Goal: Complete application form: Complete application form

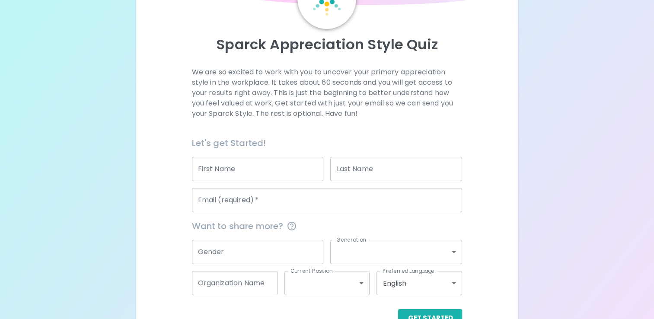
scroll to position [93, 0]
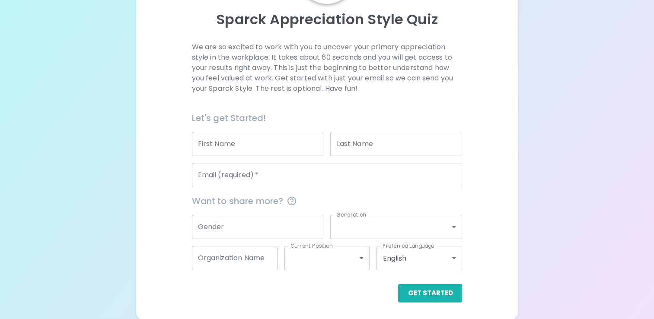
click at [280, 147] on input "First Name" at bounding box center [258, 144] width 132 height 24
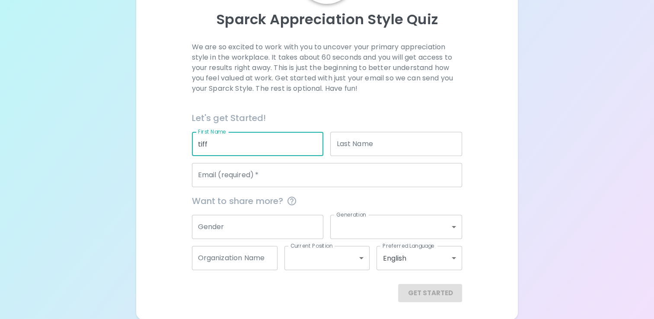
type input "tiff"
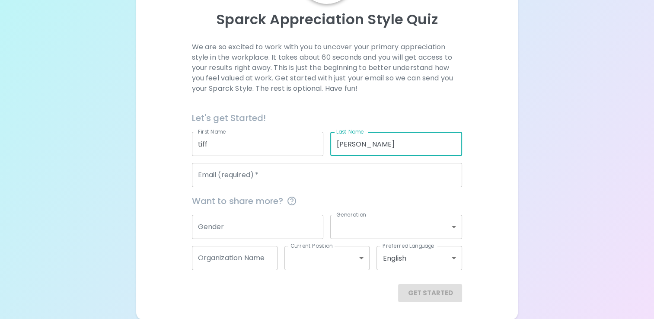
type input "[PERSON_NAME]"
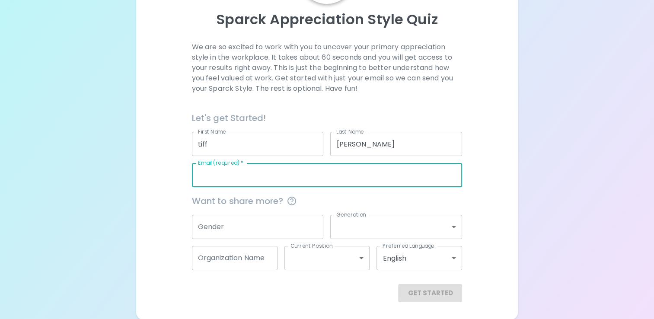
type input "i"
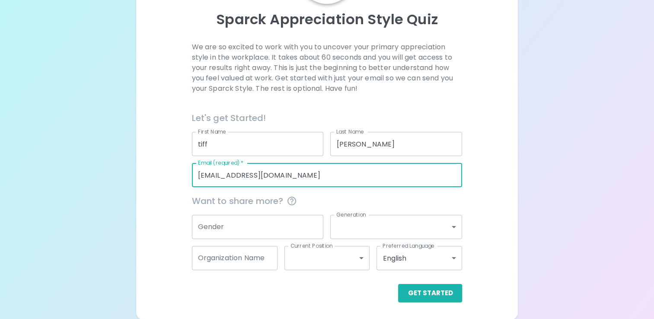
type input "[EMAIL_ADDRESS][DOMAIN_NAME]"
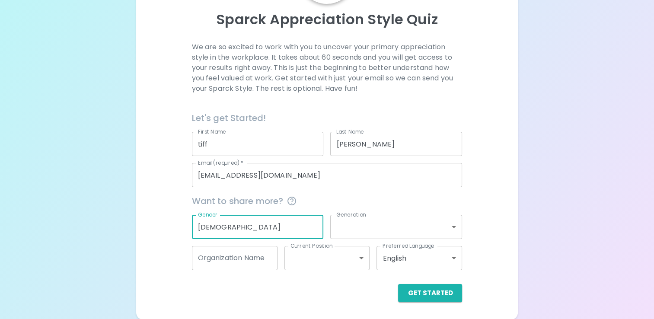
type input "[DEMOGRAPHIC_DATA]"
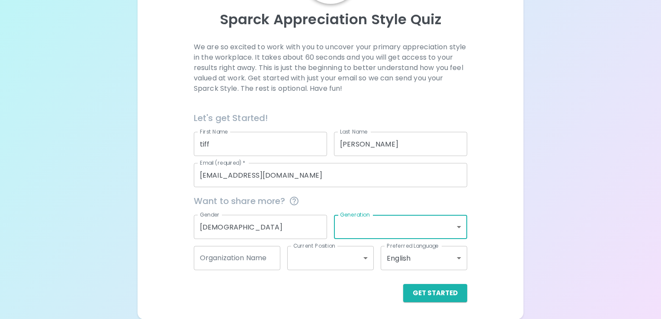
click at [358, 229] on body "Sparck Appreciation Style Quiz We are so excited to work with you to uncover yo…" at bounding box center [330, 113] width 661 height 412
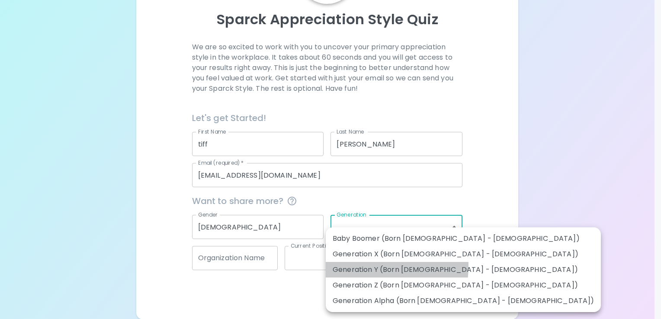
click at [364, 266] on li "Generation Y (Born [DEMOGRAPHIC_DATA] - [DEMOGRAPHIC_DATA])" at bounding box center [463, 270] width 275 height 16
type input "generation_y"
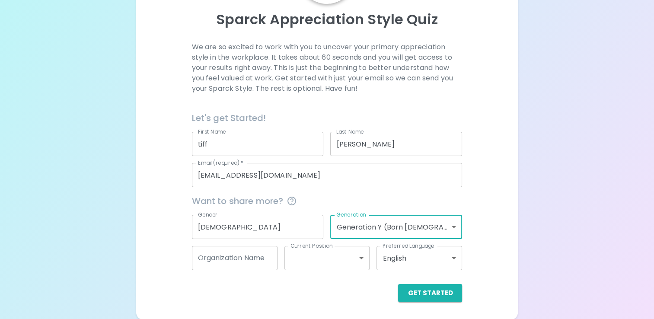
click at [246, 256] on input "Organization Name" at bounding box center [235, 258] width 86 height 24
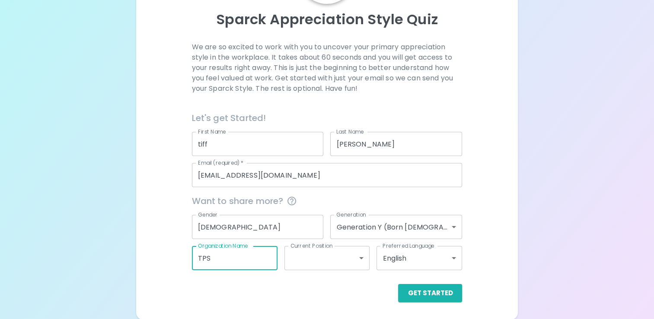
type input "TPS"
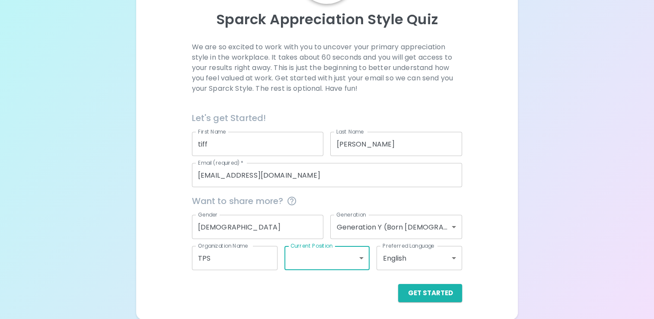
click at [325, 259] on body "Sparck Appreciation Style Quiz We are so excited to work with you to uncover yo…" at bounding box center [327, 113] width 654 height 412
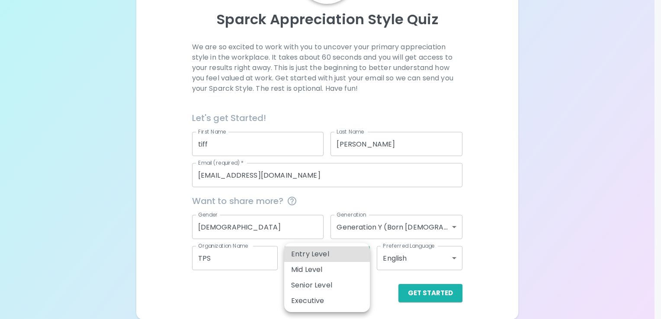
click at [387, 281] on div at bounding box center [330, 159] width 661 height 319
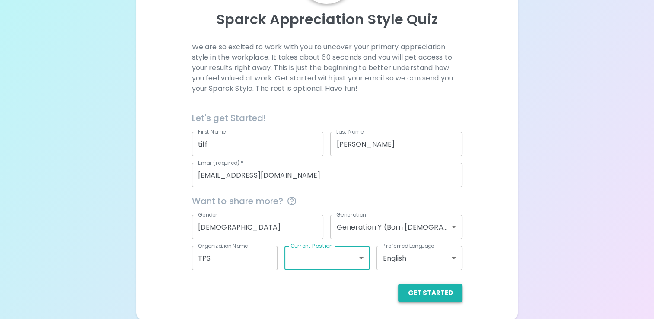
click at [427, 294] on button "Get Started" at bounding box center [430, 293] width 64 height 18
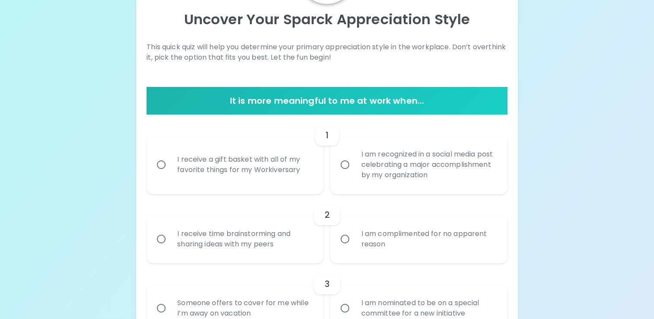
scroll to position [106, 0]
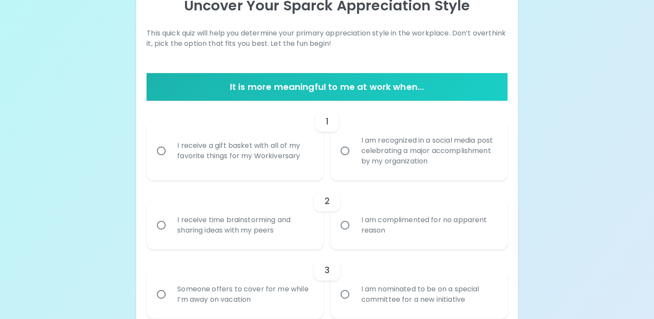
click at [340, 160] on label "I am recognized in a social media post celebrating a major accomplishment by my…" at bounding box center [414, 151] width 177 height 59
click at [340, 160] on input "I am recognized in a social media post celebrating a major accomplishment by my…" at bounding box center [345, 151] width 18 height 18
radio input "true"
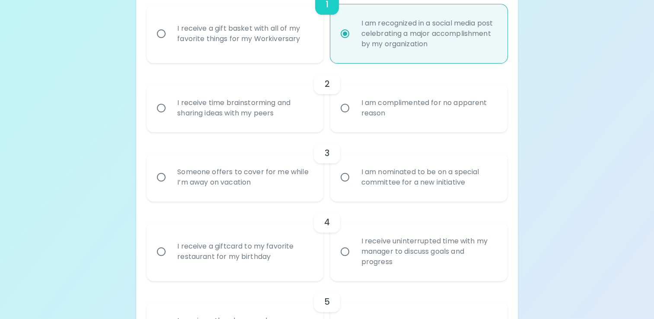
scroll to position [228, 0]
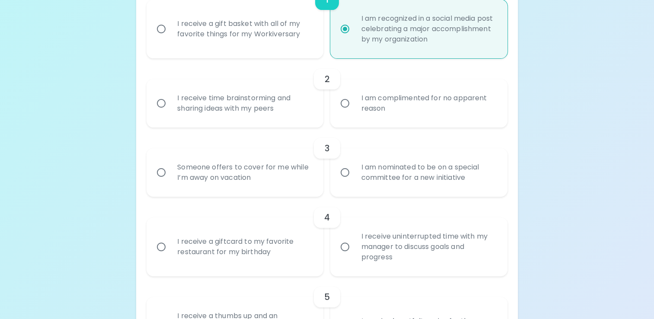
click at [396, 115] on div "I am complimented for no apparent reason" at bounding box center [428, 104] width 148 height 42
click at [354, 112] on input "I am complimented for no apparent reason" at bounding box center [345, 103] width 18 height 18
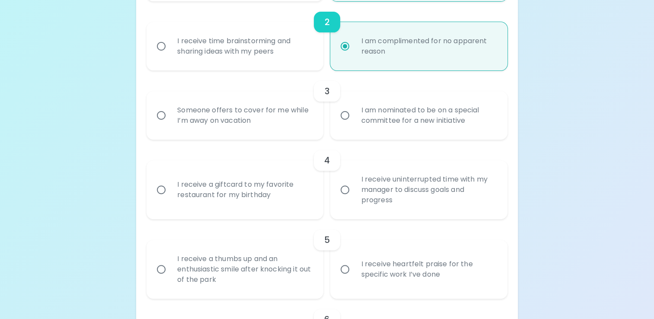
scroll to position [298, 0]
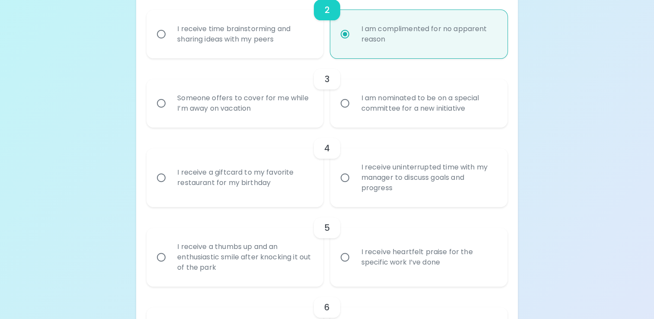
radio input "true"
click at [349, 108] on input "I am nominated to be on a special committee for a new initiative" at bounding box center [345, 103] width 18 height 18
radio input "false"
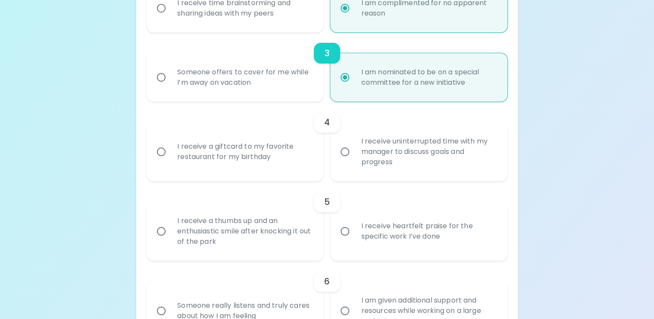
scroll to position [367, 0]
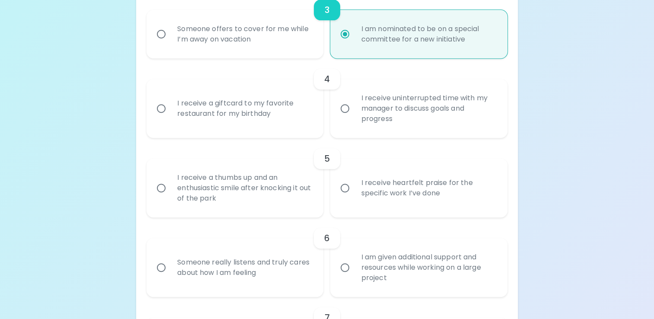
radio input "true"
click at [211, 82] on div "4" at bounding box center [327, 79] width 361 height 21
click at [208, 101] on div "I receive a giftcard to my favorite restaurant for my birthday" at bounding box center [244, 109] width 148 height 42
click at [170, 101] on input "I receive a giftcard to my favorite restaurant for my birthday" at bounding box center [161, 108] width 18 height 18
radio input "false"
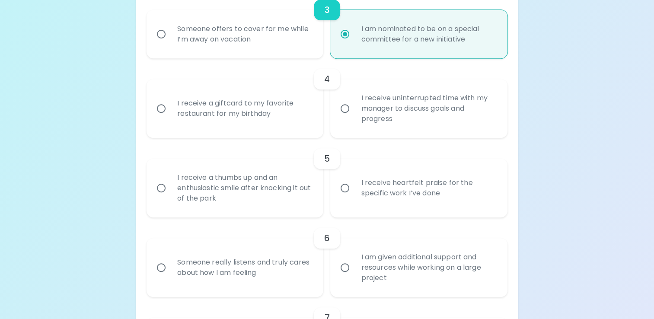
radio input "false"
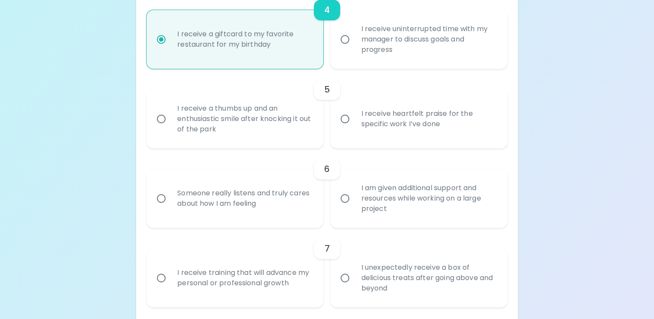
scroll to position [444, 0]
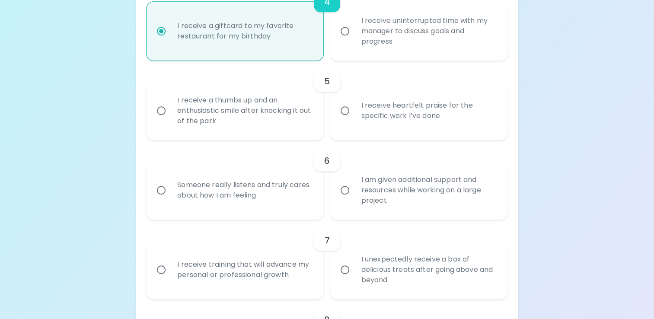
radio input "true"
click at [347, 117] on input "I receive heartfelt praise for the specific work I’ve done" at bounding box center [345, 111] width 18 height 18
radio input "false"
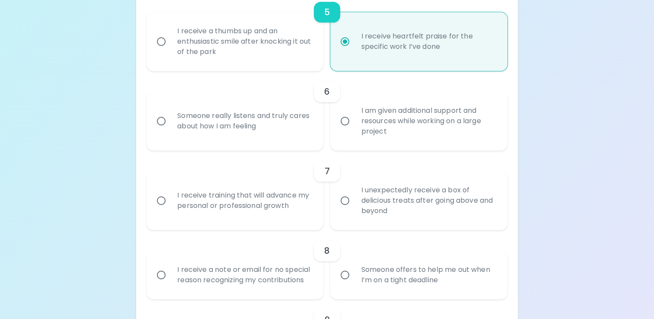
scroll to position [525, 0]
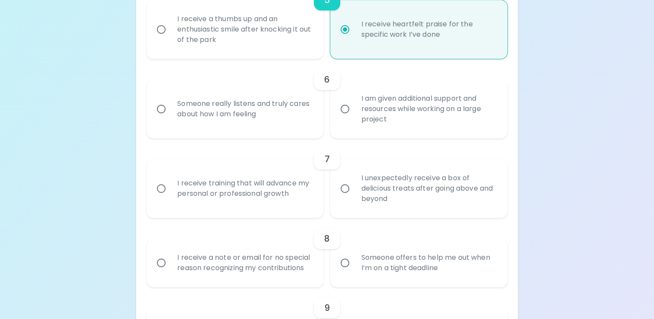
radio input "true"
click at [420, 115] on div "I am given additional support and resources while working on a large project" at bounding box center [428, 109] width 148 height 52
click at [354, 115] on input "I am given additional support and resources while working on a large project" at bounding box center [345, 109] width 18 height 18
radio input "false"
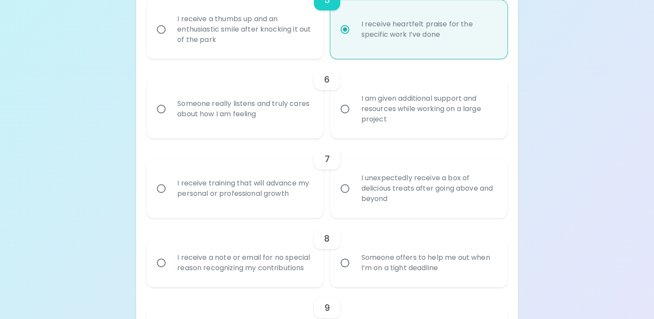
radio input "false"
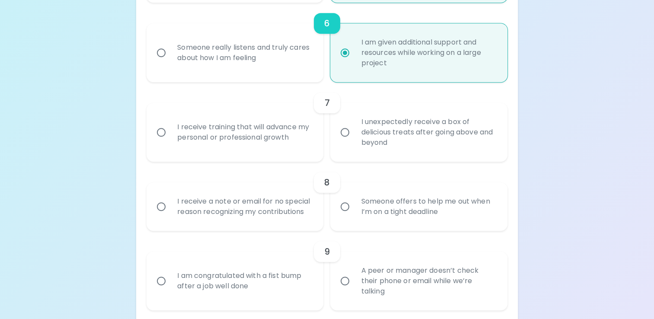
scroll to position [595, 0]
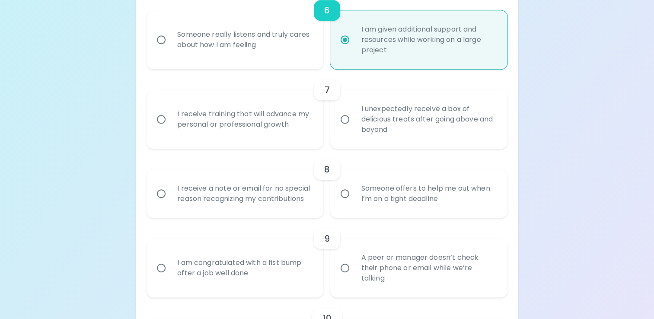
radio input "true"
click at [410, 195] on div "Someone offers to help me out when I’m on a tight deadline" at bounding box center [428, 194] width 148 height 42
click at [354, 195] on input "Someone offers to help me out when I’m on a tight deadline" at bounding box center [345, 194] width 18 height 18
radio input "false"
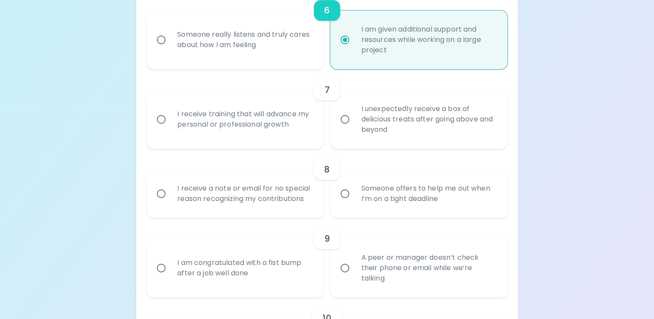
radio input "false"
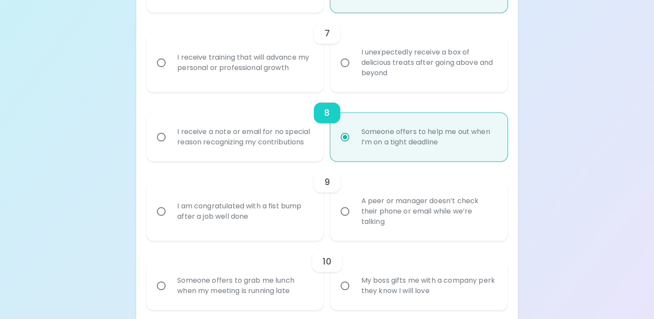
scroll to position [664, 0]
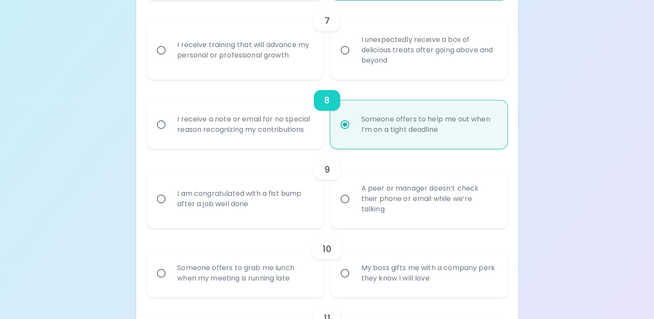
radio input "true"
click at [434, 224] on div "A peer or manager doesn’t check their phone or email while we’re talking" at bounding box center [428, 199] width 148 height 52
click at [354, 208] on input "A peer or manager doesn’t check their phone or email while we’re talking" at bounding box center [345, 199] width 18 height 18
radio input "false"
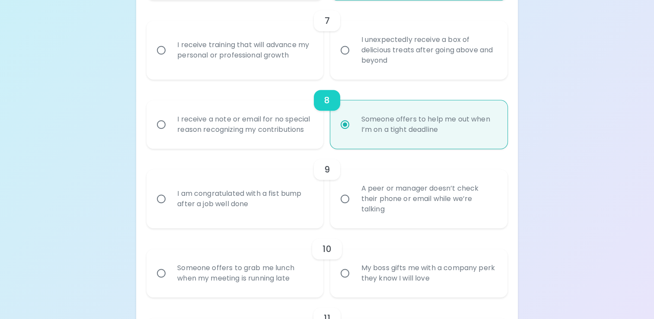
radio input "false"
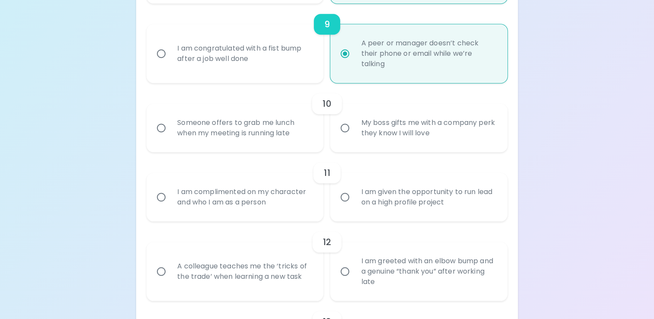
scroll to position [813, 0]
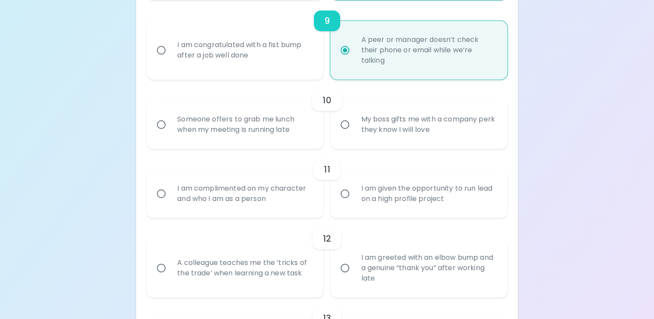
radio input "true"
click at [408, 111] on div "My boss gifts me with a company perk they know I will love" at bounding box center [428, 125] width 148 height 42
click at [354, 115] on input "My boss gifts me with a company perk they know I will love" at bounding box center [345, 124] width 18 height 18
radio input "false"
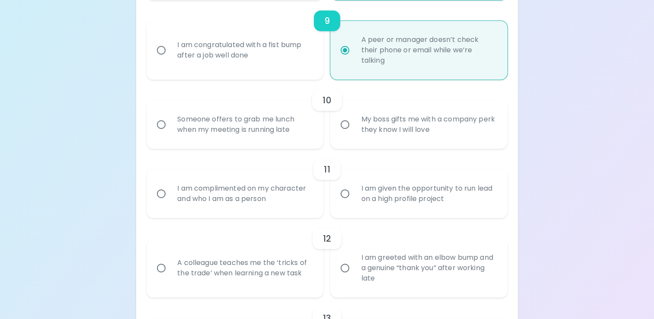
radio input "false"
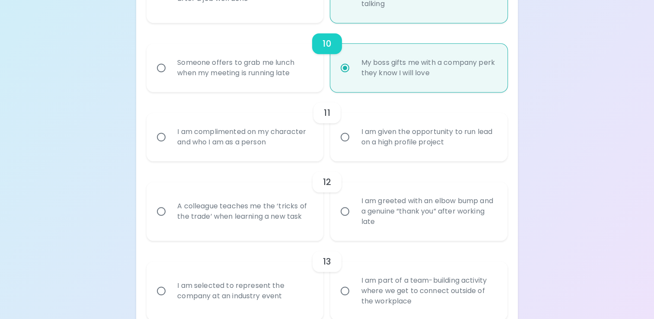
scroll to position [882, 0]
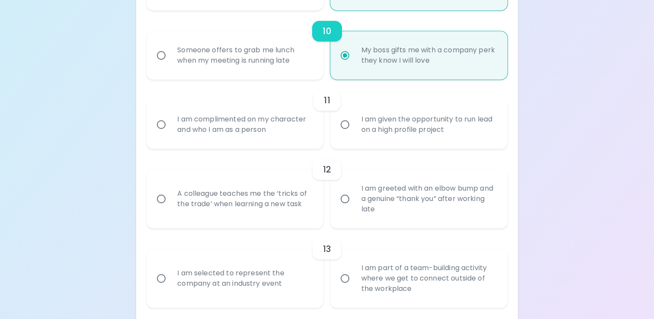
radio input "true"
click at [214, 138] on div "I am complimented on my character and who I am as a person" at bounding box center [244, 125] width 148 height 42
click at [170, 134] on input "I am complimented on my character and who I am as a person" at bounding box center [161, 124] width 18 height 18
radio input "false"
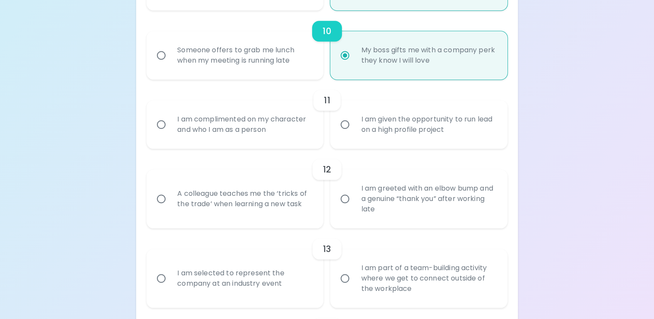
radio input "false"
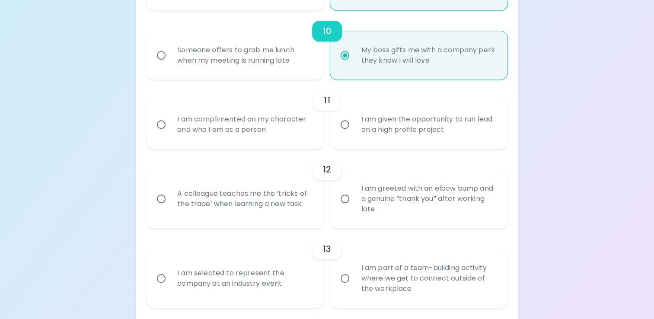
radio input "false"
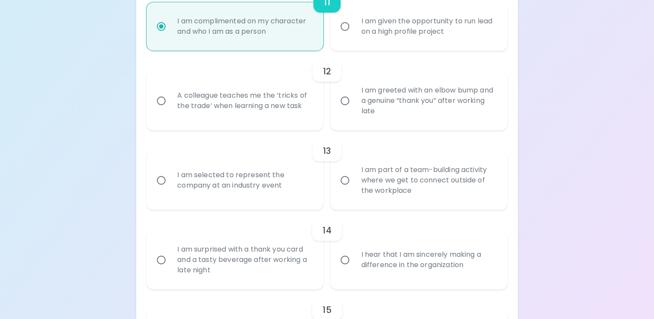
scroll to position [979, 0]
radio input "true"
click at [298, 124] on label "A colleague teaches me the ‘tricks of the trade’ when learning a new task" at bounding box center [230, 101] width 177 height 59
click at [170, 110] on input "A colleague teaches me the ‘tricks of the trade’ when learning a new task" at bounding box center [161, 101] width 18 height 18
radio input "false"
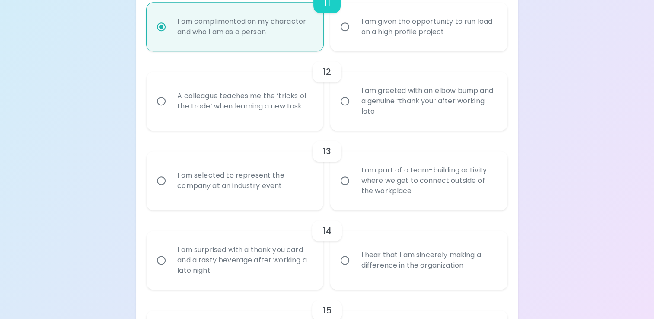
radio input "false"
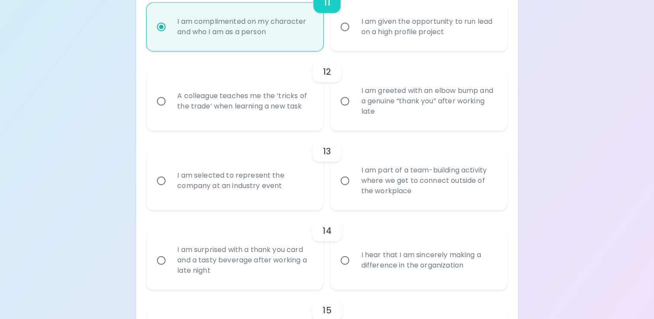
radio input "false"
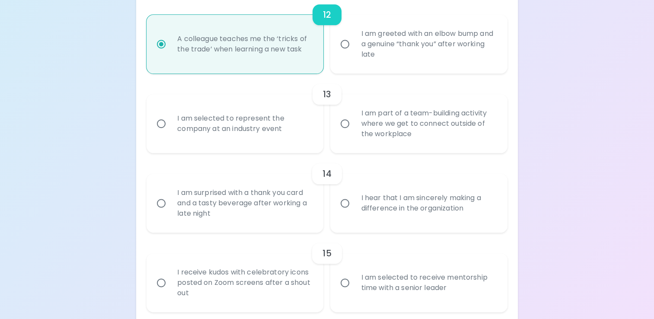
scroll to position [1049, 0]
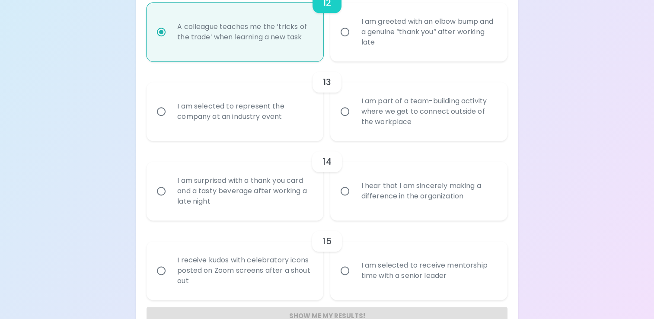
radio input "true"
click at [286, 109] on div "I am selected to represent the company at an industry event" at bounding box center [244, 112] width 148 height 42
click at [170, 109] on input "I am selected to represent the company at an industry event" at bounding box center [161, 111] width 18 height 18
radio input "false"
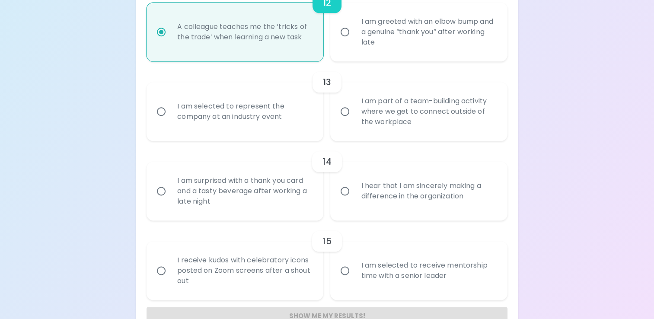
radio input "false"
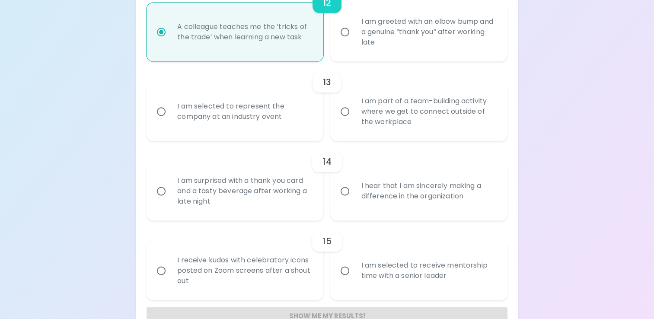
radio input "false"
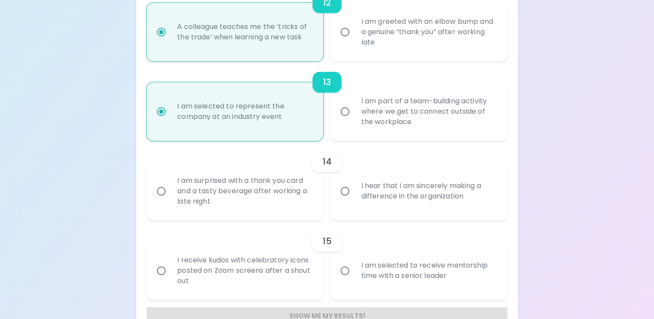
scroll to position [1072, 0]
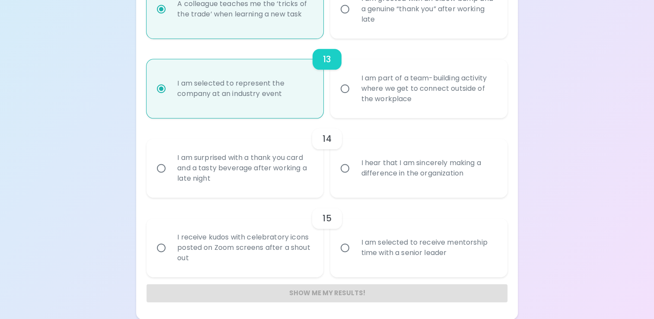
radio input "true"
click at [427, 176] on div "I hear that I am sincerely making a difference in the organization" at bounding box center [428, 168] width 148 height 42
click at [354, 176] on input "I hear that I am sincerely making a difference in the organization" at bounding box center [345, 168] width 18 height 18
radio input "false"
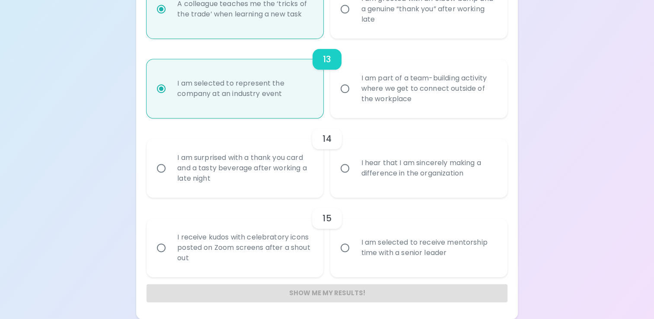
radio input "false"
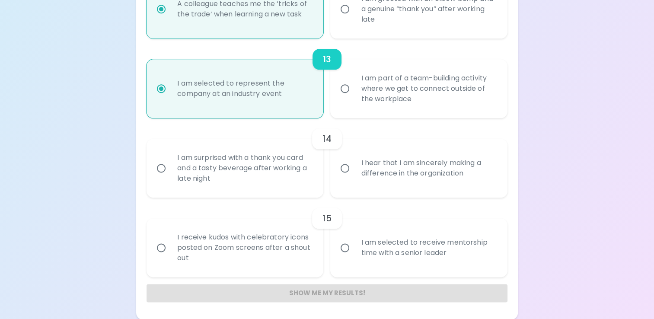
radio input "false"
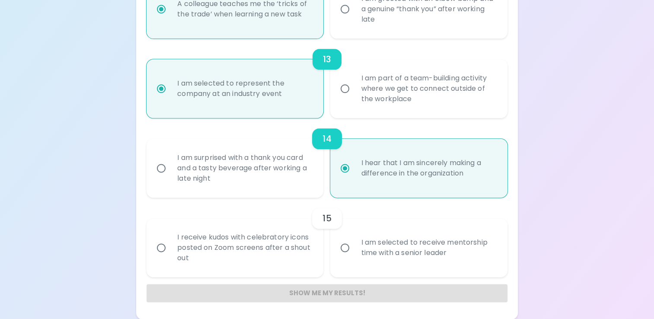
radio input "true"
click at [421, 255] on div "I am selected to receive mentorship time with a senior leader" at bounding box center [428, 248] width 148 height 42
click at [354, 255] on input "I am selected to receive mentorship time with a senior leader" at bounding box center [345, 248] width 18 height 18
radio input "false"
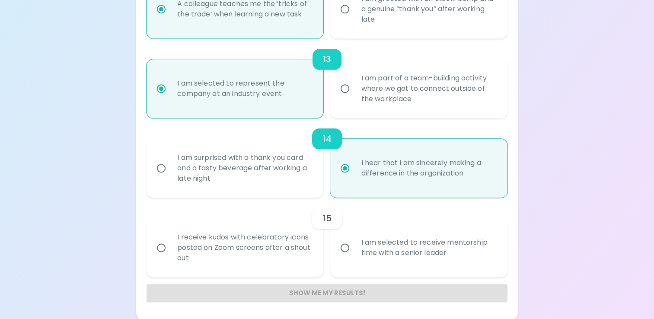
radio input "false"
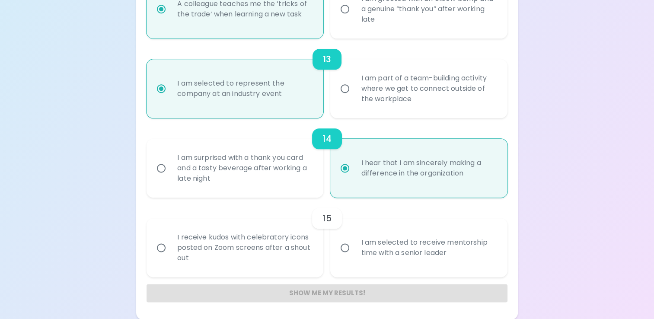
radio input "false"
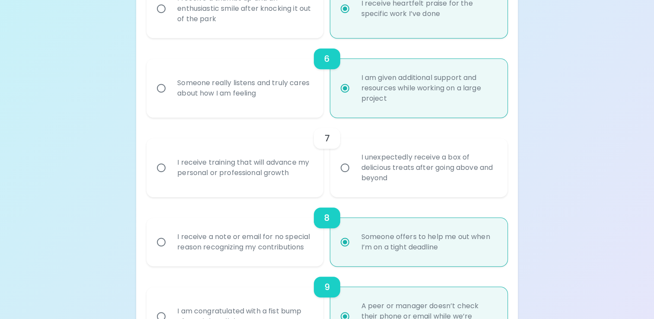
scroll to position [546, 0]
radio input "true"
click at [397, 167] on div "I unexpectedly receive a box of delicious treats after going above and beyond" at bounding box center [428, 168] width 148 height 52
click at [354, 167] on input "I unexpectedly receive a box of delicious treats after going above and beyond" at bounding box center [345, 168] width 18 height 18
radio input "false"
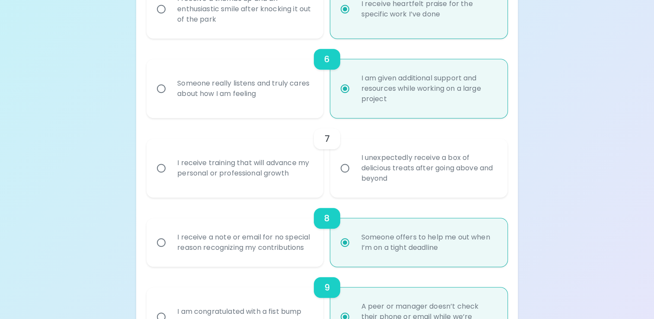
radio input "false"
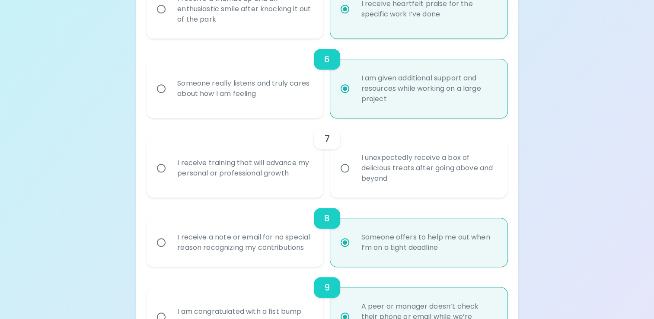
radio input "false"
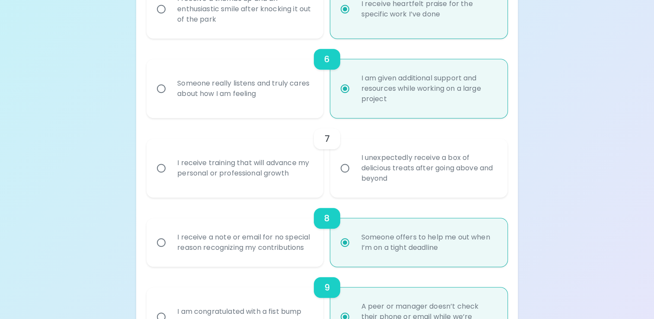
radio input "false"
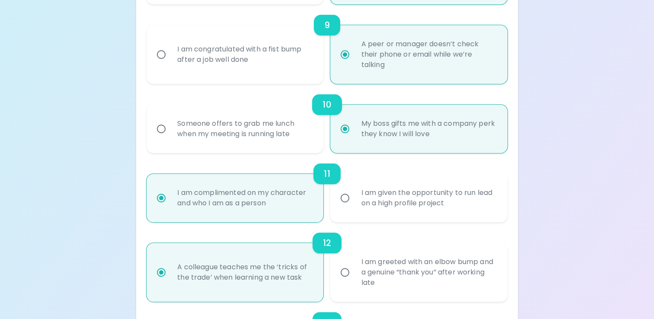
scroll to position [1072, 0]
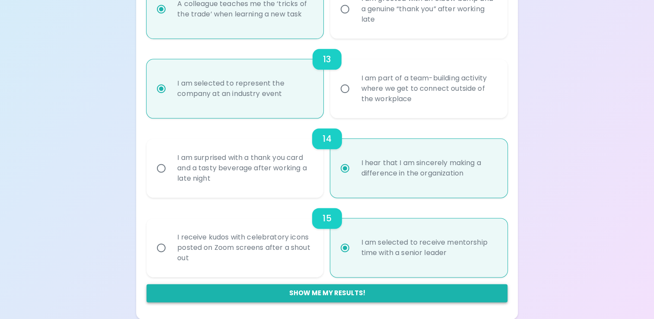
radio input "true"
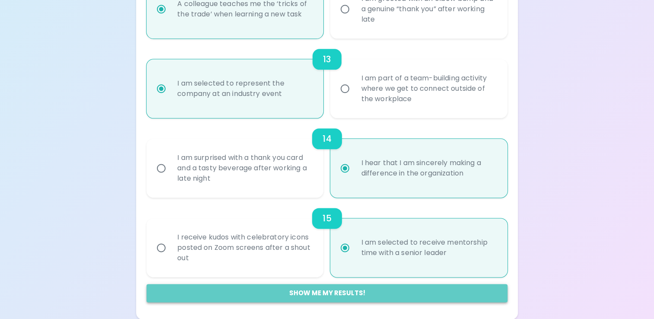
click at [320, 291] on button "Show me my results!" at bounding box center [327, 293] width 361 height 18
radio input "false"
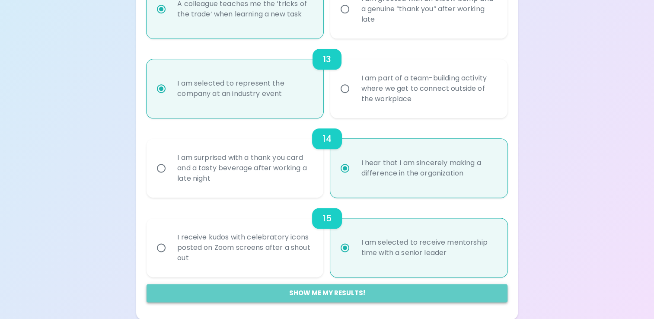
radio input "false"
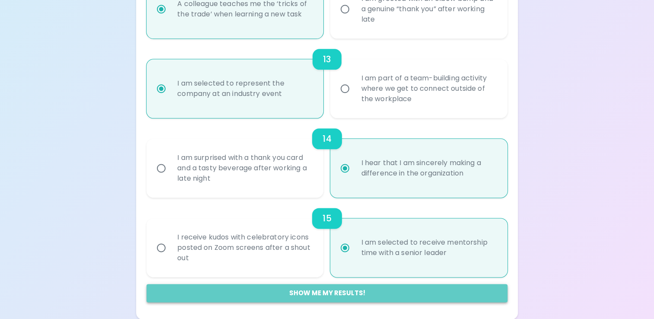
radio input "false"
radio input "true"
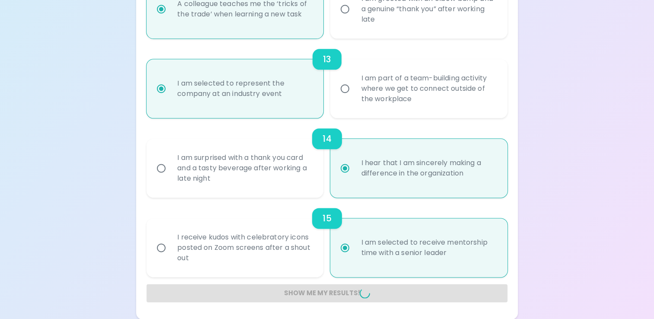
radio input "false"
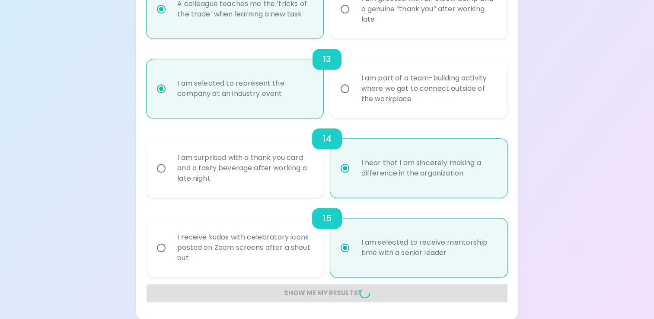
radio input "false"
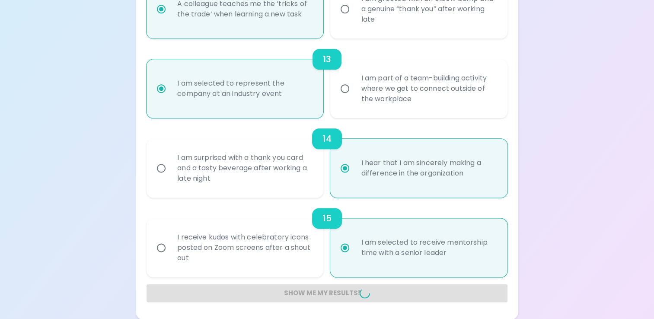
radio input "false"
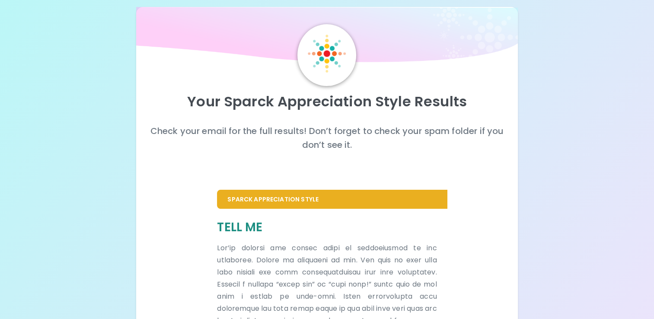
scroll to position [0, 0]
